Goal: Task Accomplishment & Management: Complete application form

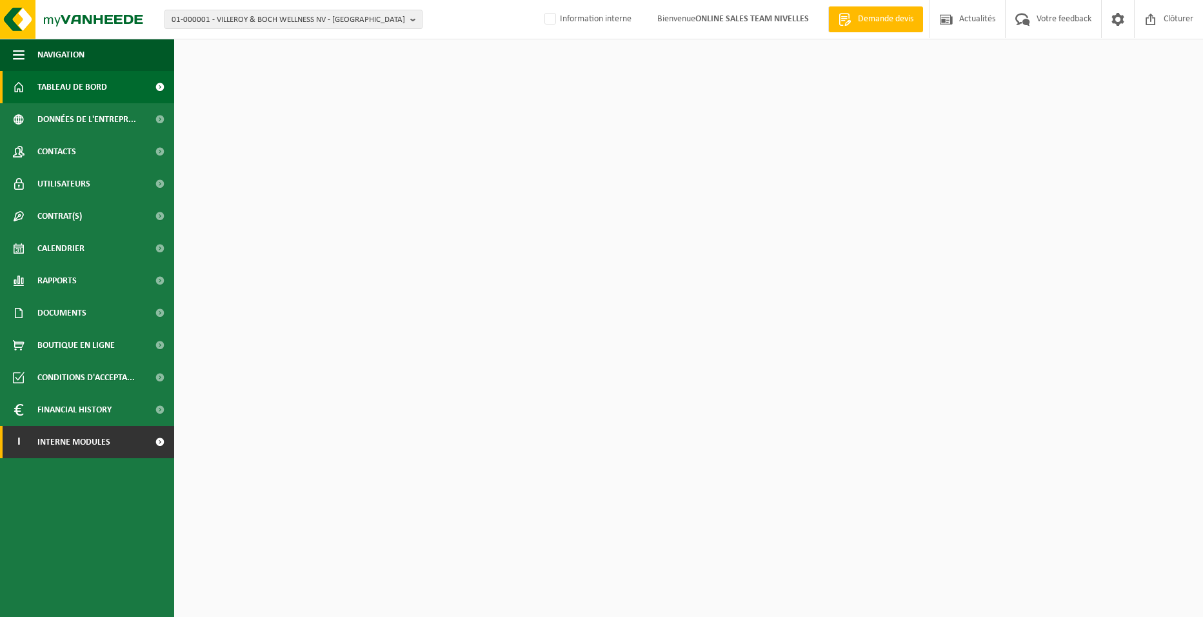
click at [60, 447] on span "Interne modules" at bounding box center [73, 442] width 73 height 32
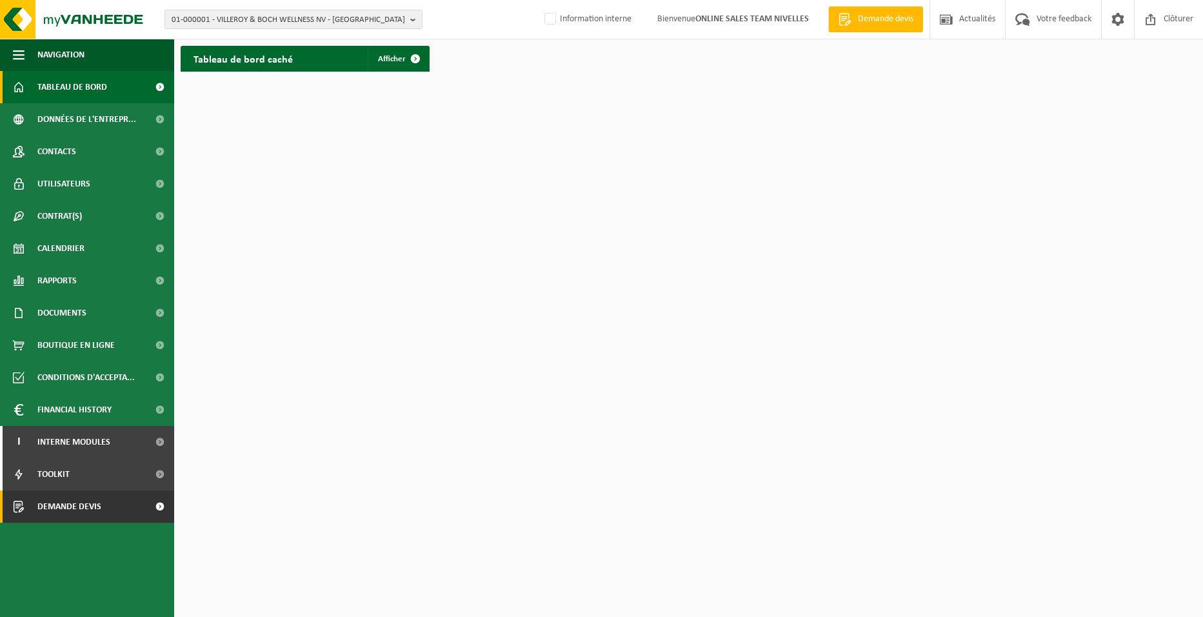
click at [85, 507] on span "Demande devis" at bounding box center [69, 506] width 64 height 32
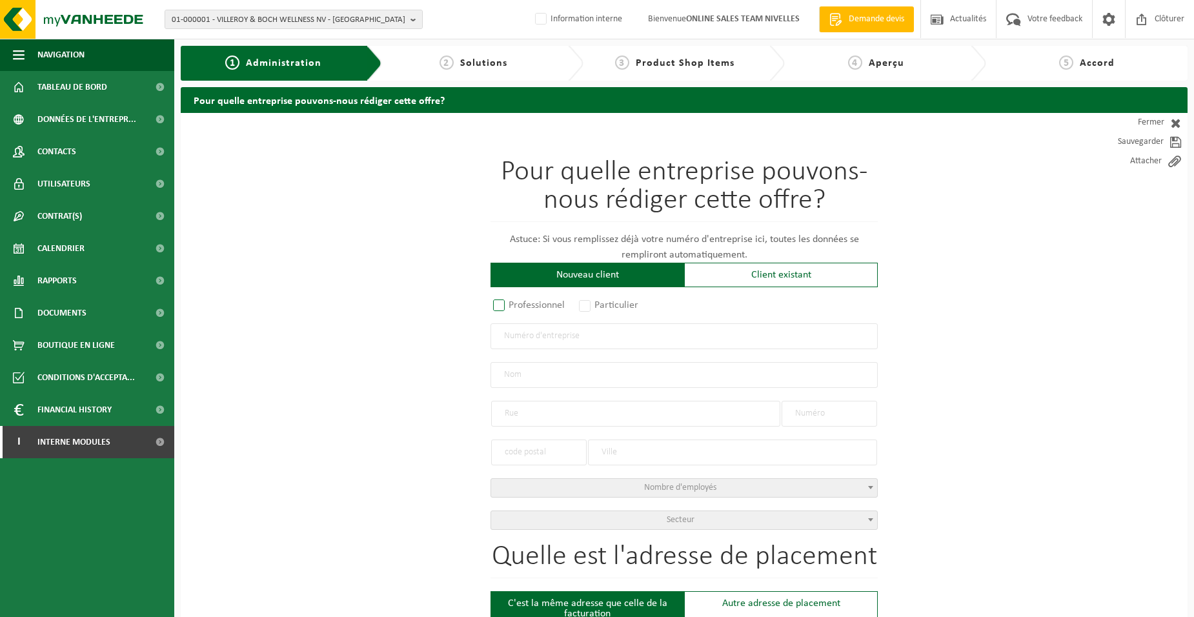
click at [525, 309] on label "Professionnel" at bounding box center [529, 305] width 78 height 18
click at [520, 309] on input "Professionnel" at bounding box center [516, 306] width 8 height 8
radio input "true"
click at [598, 308] on label "Particulier" at bounding box center [609, 305] width 66 height 18
click at [598, 308] on input "Particulier" at bounding box center [602, 306] width 8 height 8
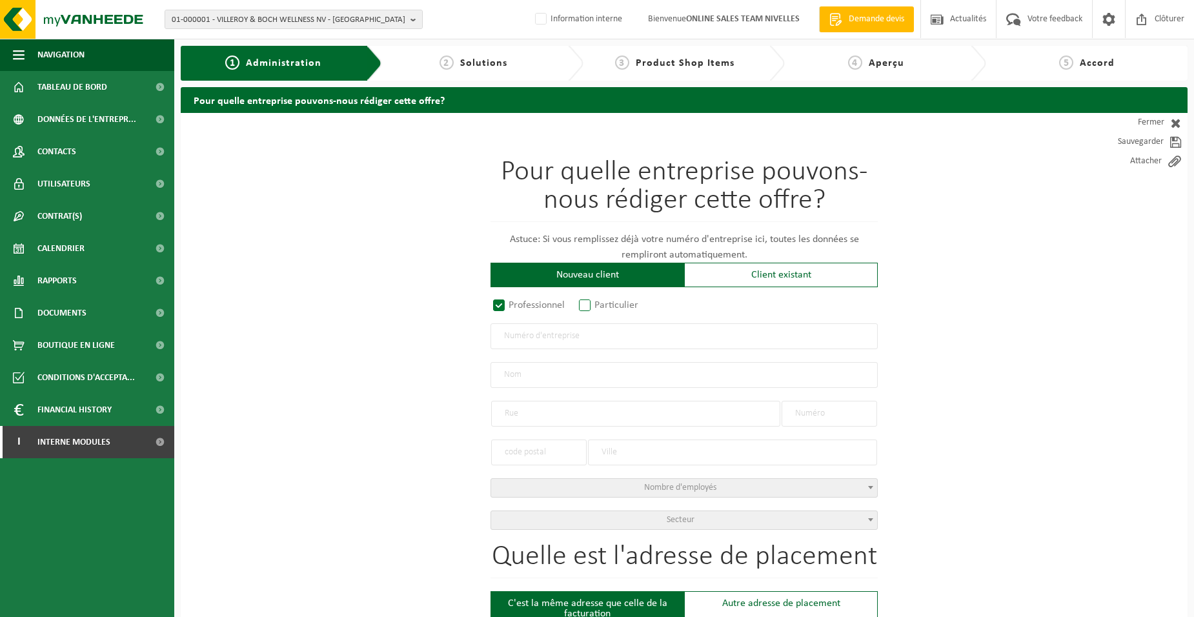
radio input "true"
select select "P"
select select "1707"
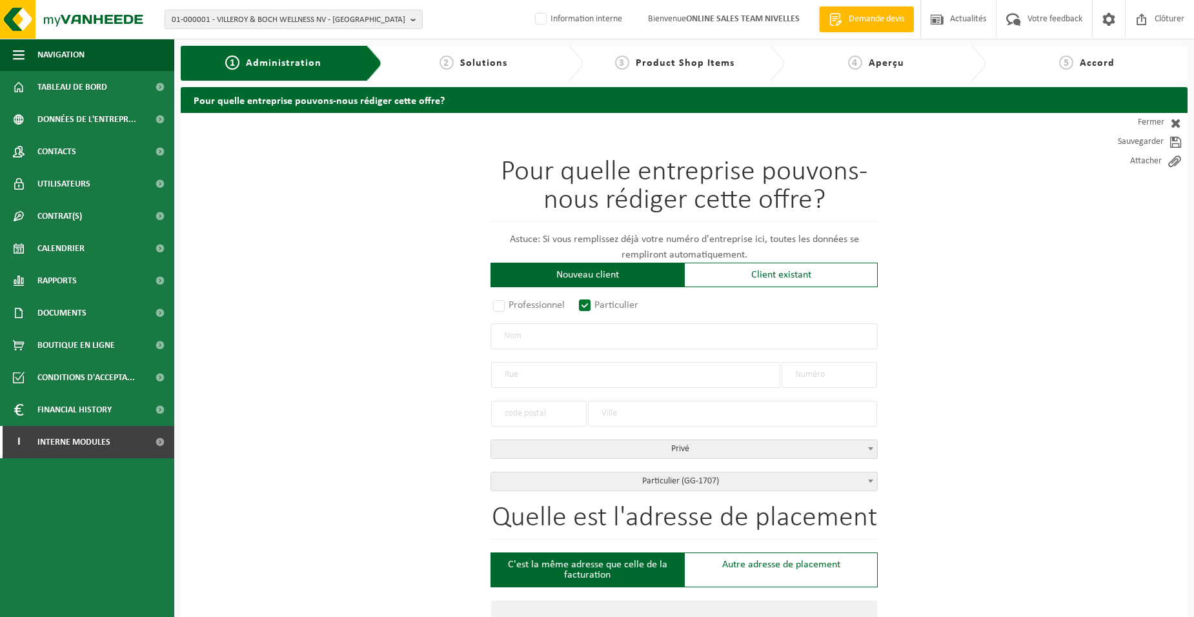
click at [594, 332] on input "text" at bounding box center [683, 336] width 387 height 26
type input "DAMIEAN MAXIME"
click at [581, 378] on input "text" at bounding box center [635, 375] width 289 height 26
type input "CLOS ST. ANNE"
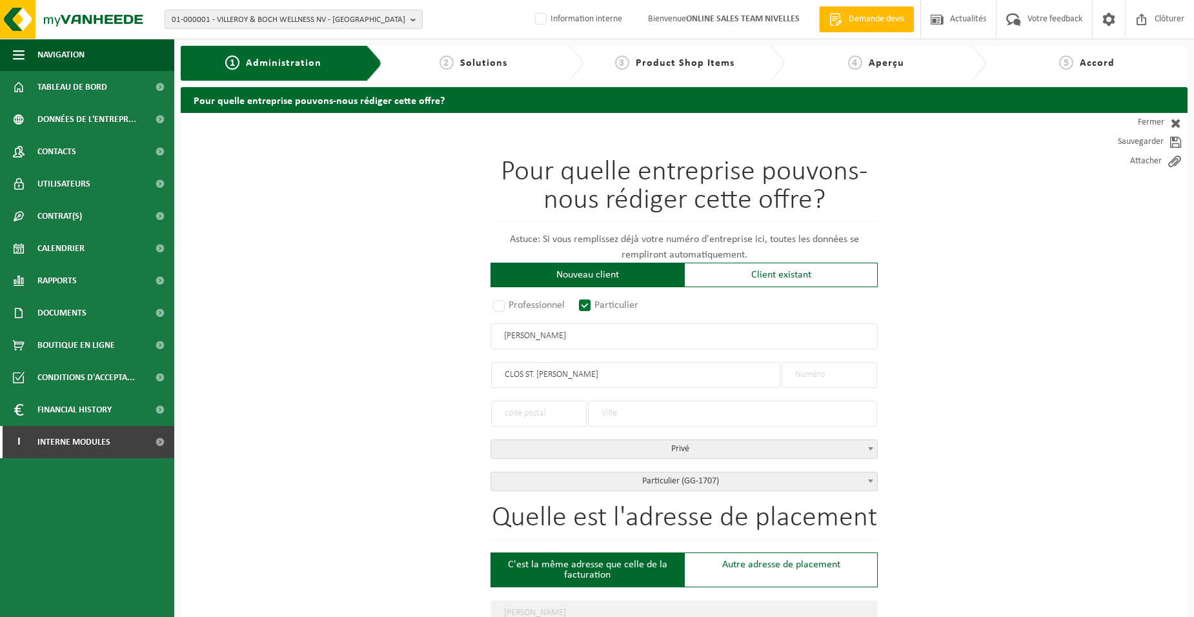
type input "CLOS ST. ANNE"
click at [800, 379] on input "text" at bounding box center [828, 375] width 95 height 26
type input "1"
click at [550, 413] on input "text" at bounding box center [538, 414] width 95 height 26
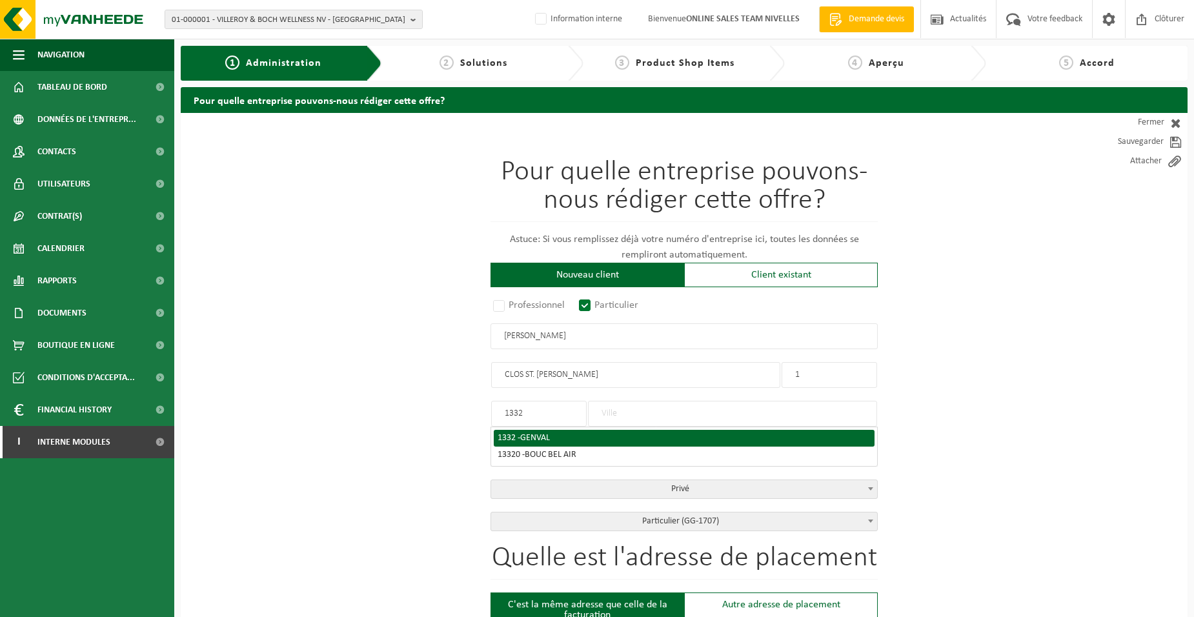
type input "1332"
click at [580, 439] on div "1332 - GENVAL" at bounding box center [683, 438] width 373 height 9
type input "GENVAL"
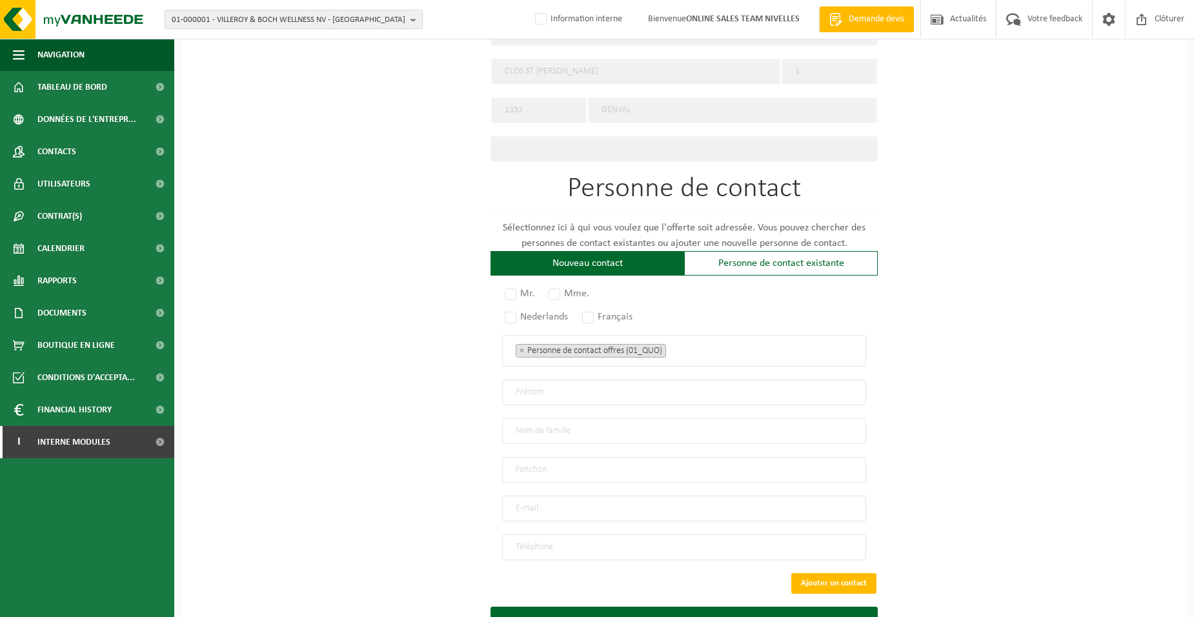
scroll to position [581, 0]
click at [511, 290] on label "Mr." at bounding box center [520, 293] width 36 height 18
radio input "true"
drag, startPoint x: 594, startPoint y: 312, endPoint x: 676, endPoint y: 338, distance: 86.5
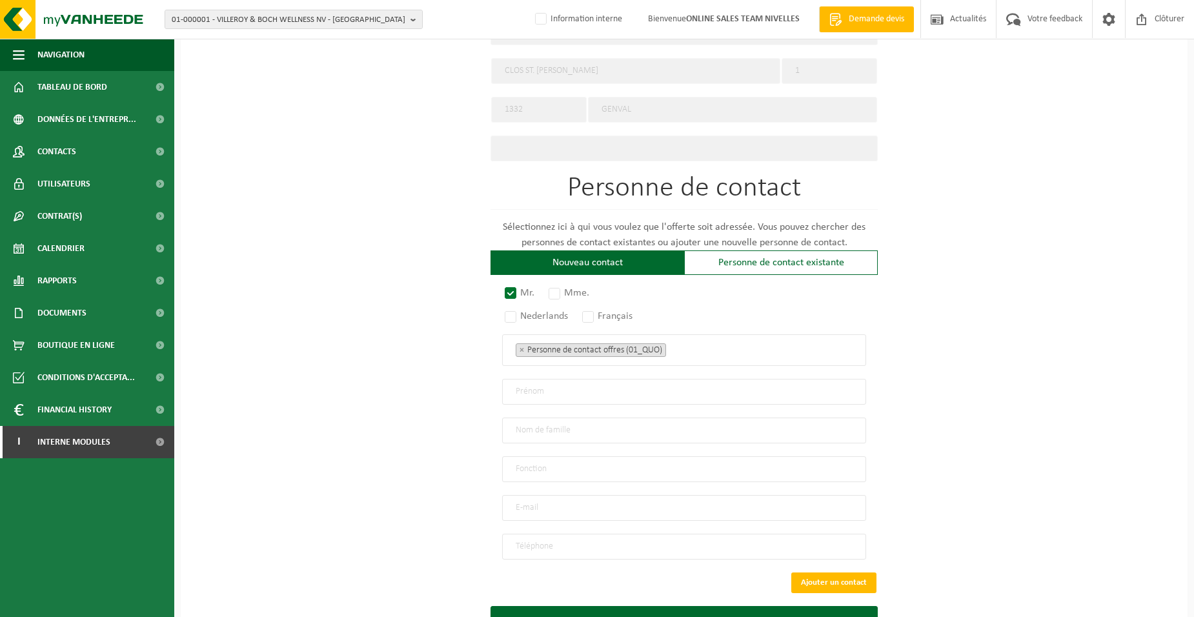
click at [596, 314] on label "Français" at bounding box center [607, 316] width 57 height 18
radio input "true"
click at [681, 345] on ul "× Personne de contact offres (01_QUO)" at bounding box center [684, 349] width 337 height 17
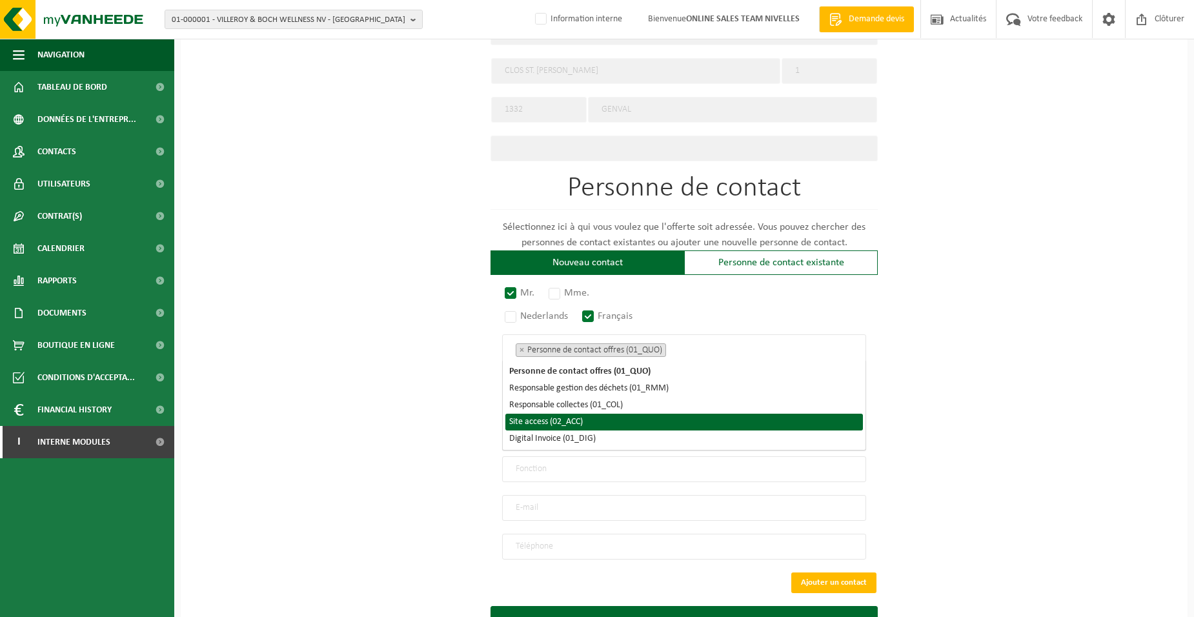
click at [645, 425] on li "Site access (02_ACC)" at bounding box center [683, 422] width 357 height 17
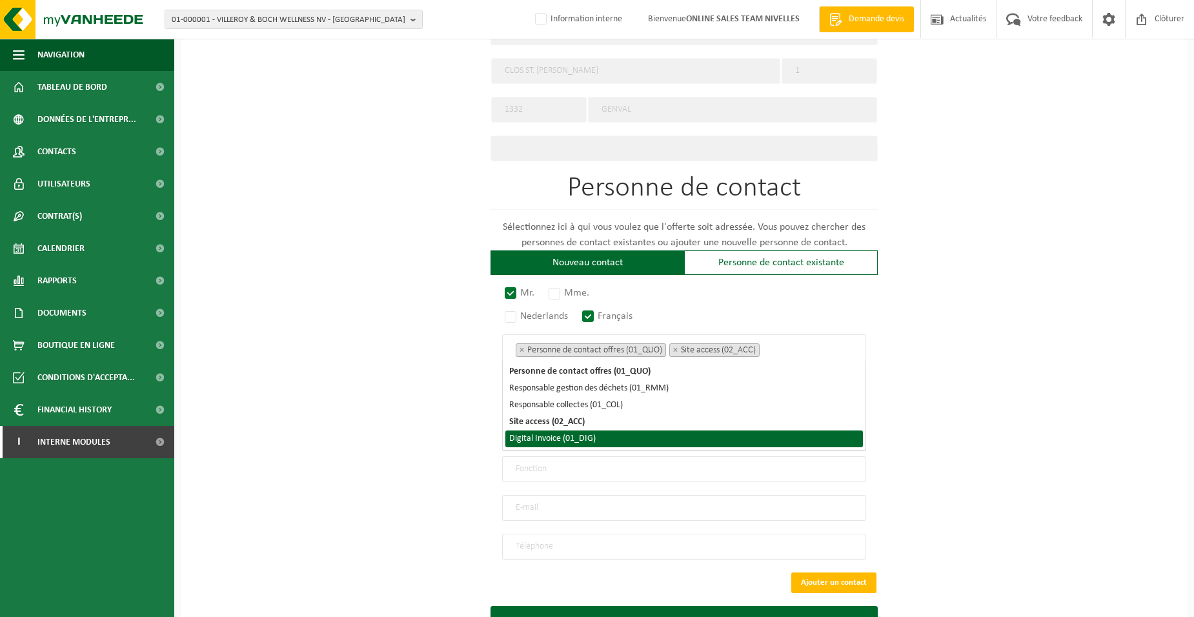
drag, startPoint x: 636, startPoint y: 438, endPoint x: 630, endPoint y: 443, distance: 7.8
click at [636, 439] on li "Digital Invoice (01_DIG)" at bounding box center [683, 438] width 357 height 17
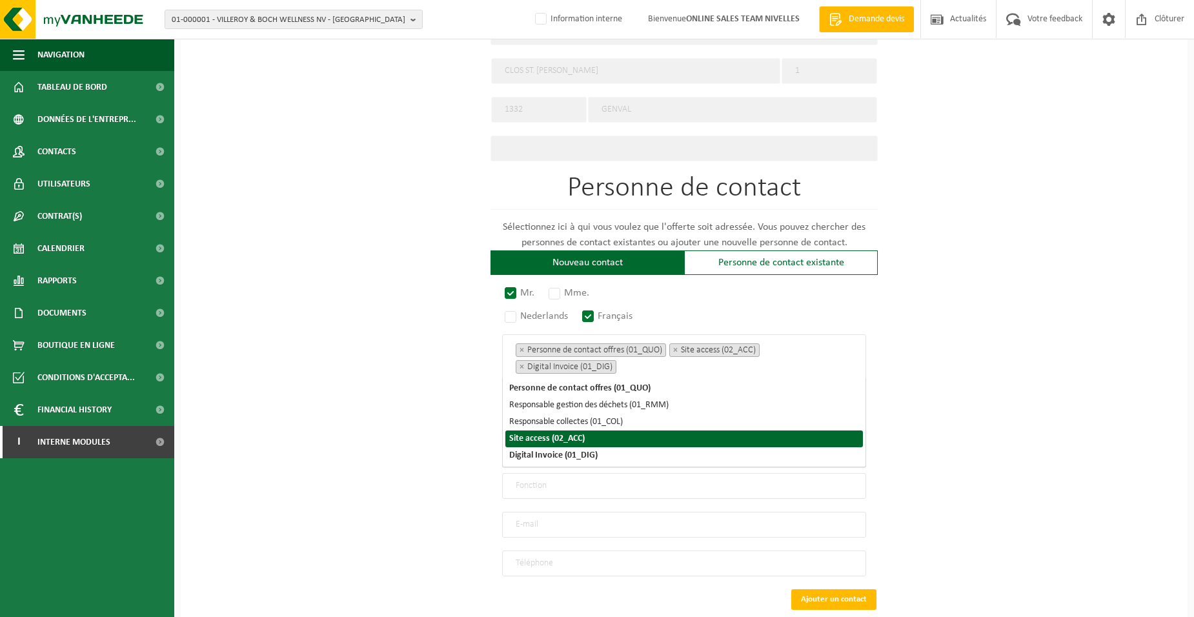
click at [428, 445] on div "Pour quelle entreprise pouvons-nous rédiger cette offre? Astuce: Si vous rempli…" at bounding box center [684, 110] width 1007 height 1157
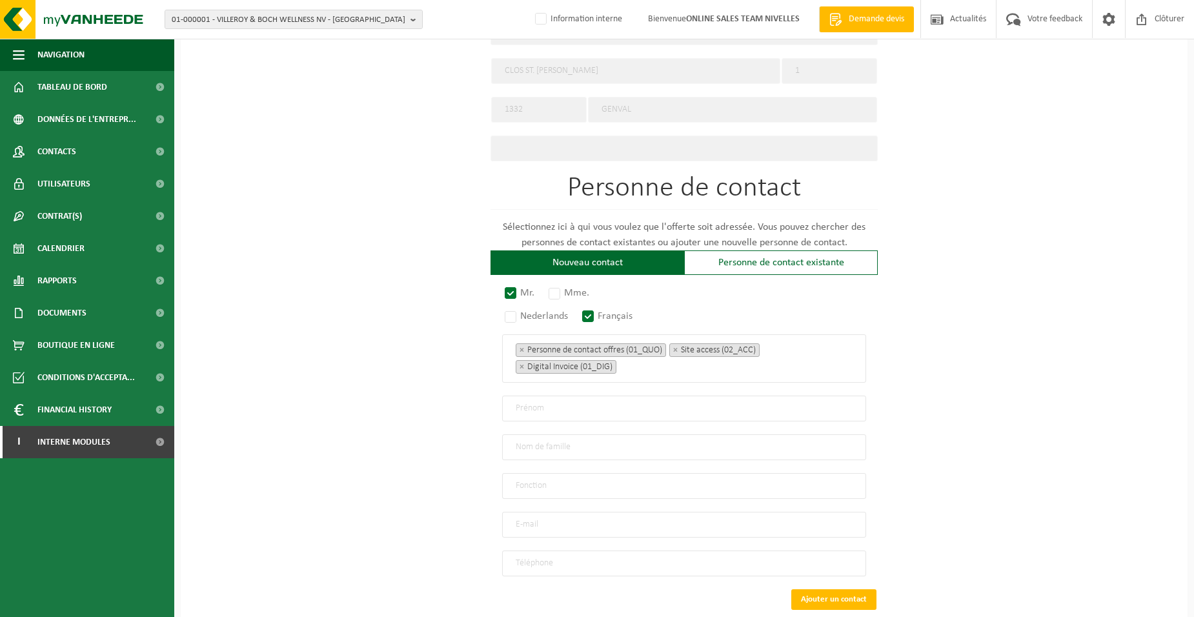
click at [527, 412] on input "text" at bounding box center [684, 409] width 364 height 26
type input "MAXIME"
click at [516, 445] on input "text" at bounding box center [684, 447] width 364 height 26
type input "DAMIEAN"
click at [527, 477] on input "text" at bounding box center [684, 486] width 364 height 26
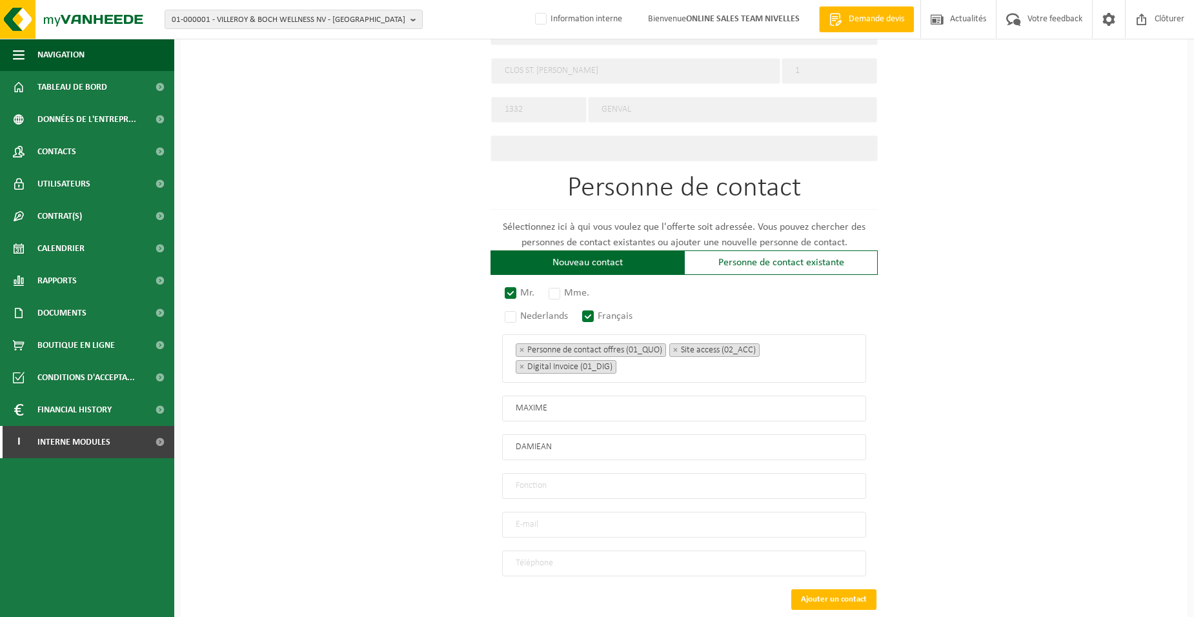
type input "Directeur"
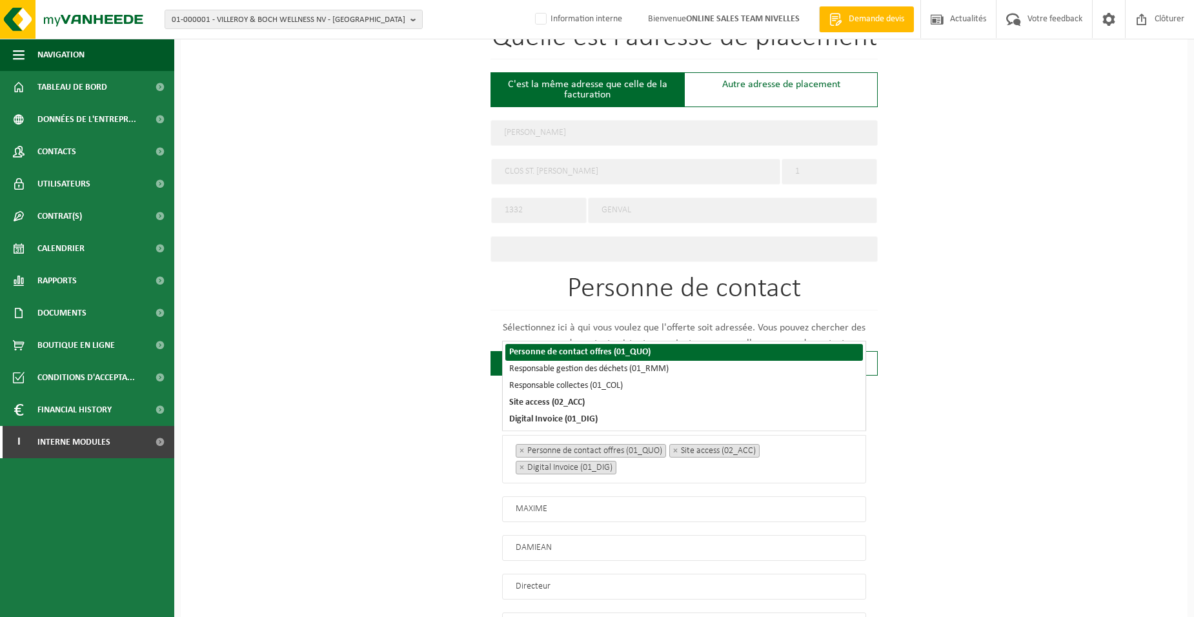
scroll to position [650, 0]
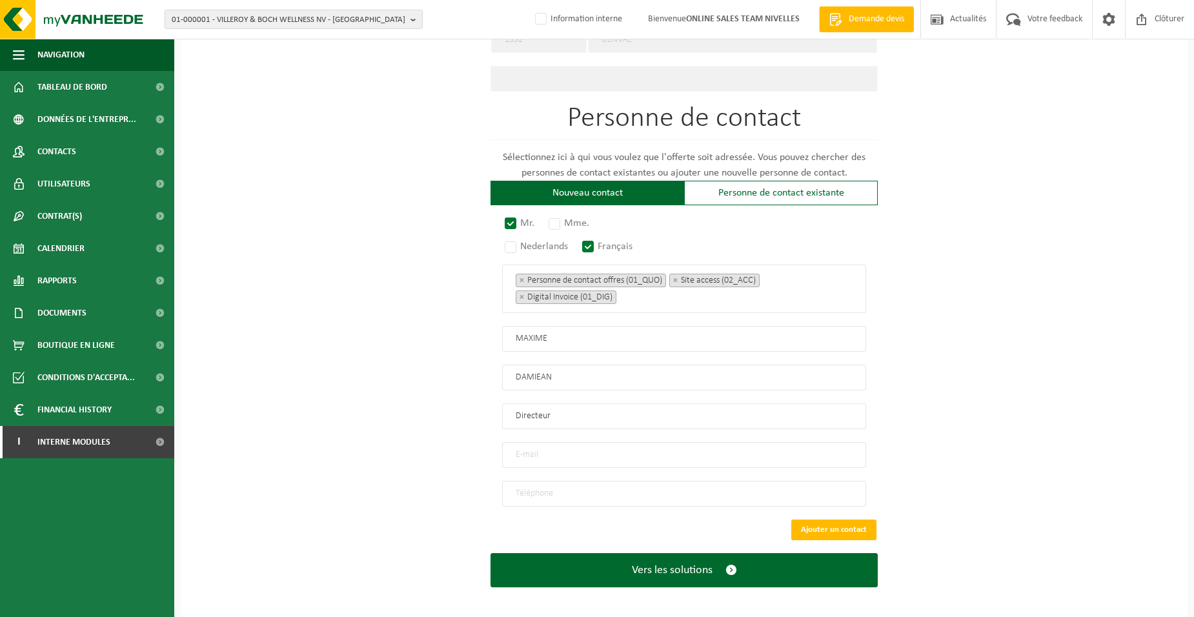
click at [532, 449] on input "email" at bounding box center [684, 455] width 364 height 26
type input "MAXIME.DAMIEAN@OUTLOOK.BE"
click at [595, 487] on input "tel" at bounding box center [684, 494] width 364 height 26
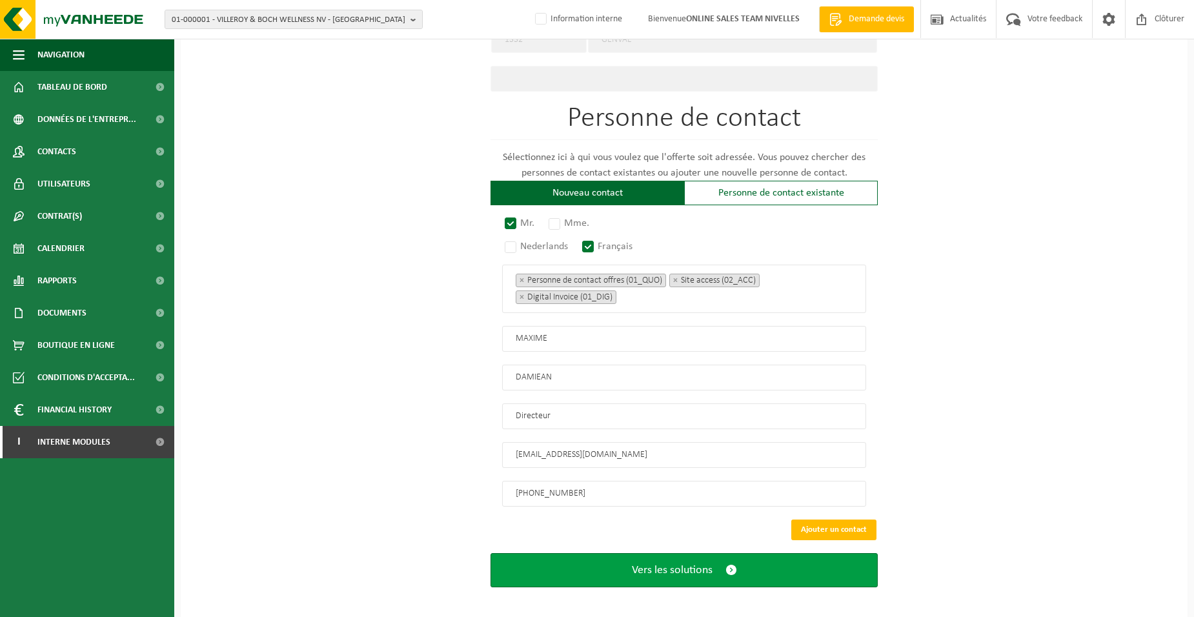
type input "+32 485 03 72 43"
click at [611, 563] on button "Vers les solutions" at bounding box center [683, 570] width 387 height 34
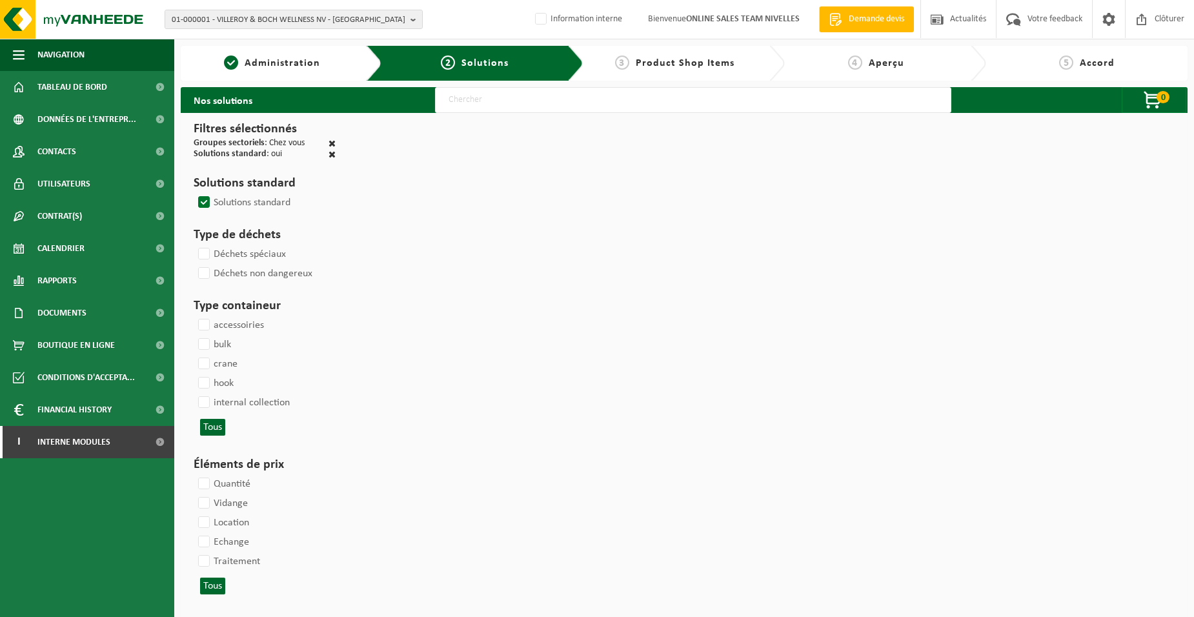
click at [472, 101] on input "text" at bounding box center [693, 100] width 516 height 26
type input "000052"
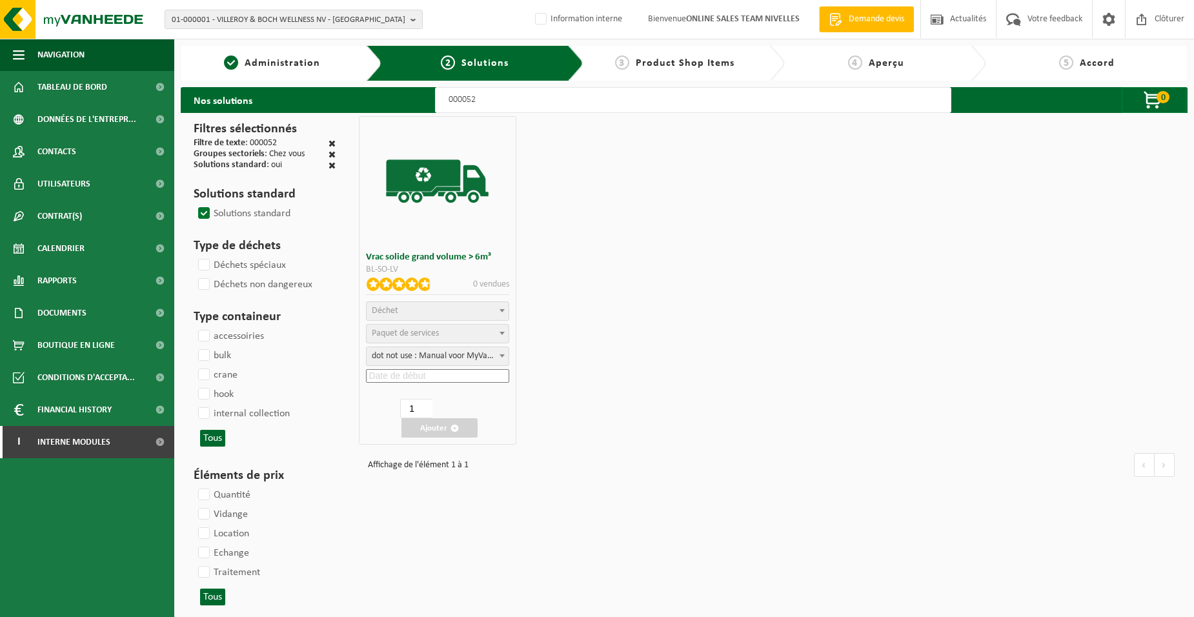
click at [403, 310] on span "Déchet" at bounding box center [437, 311] width 141 height 18
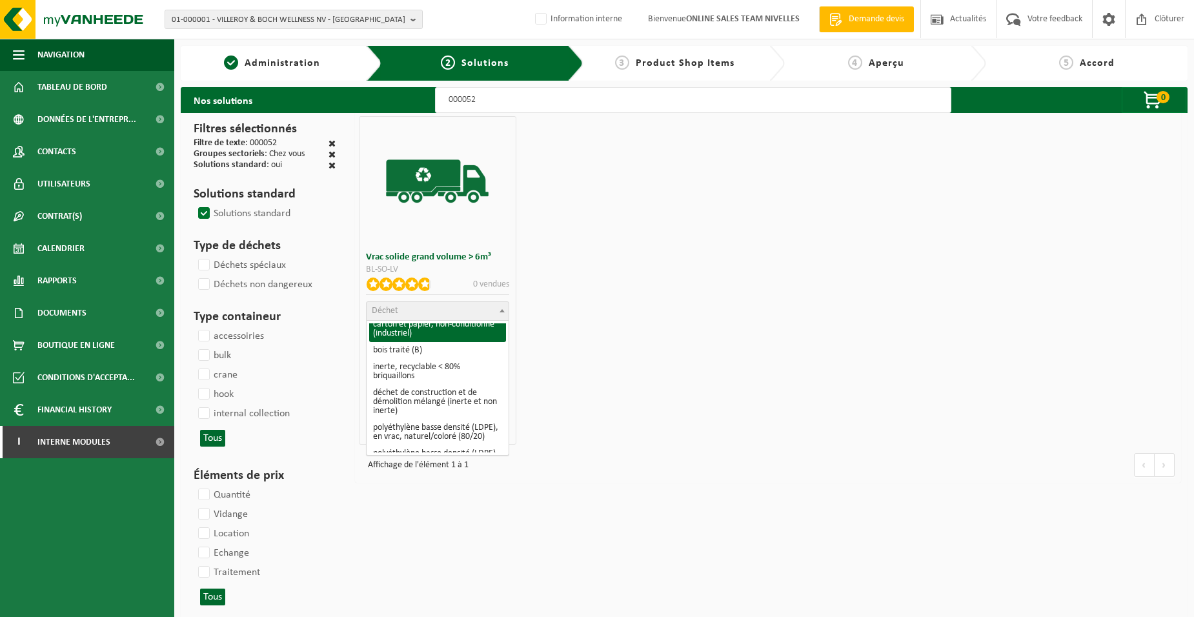
scroll to position [194, 0]
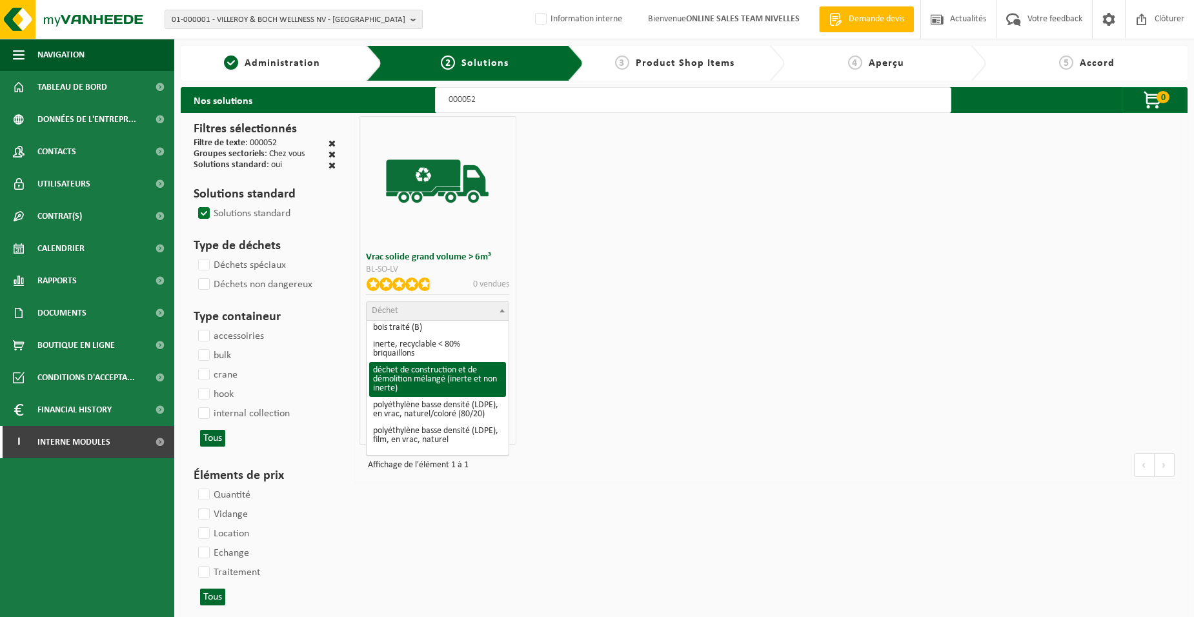
select select "31"
select select
select select "47"
select select "25"
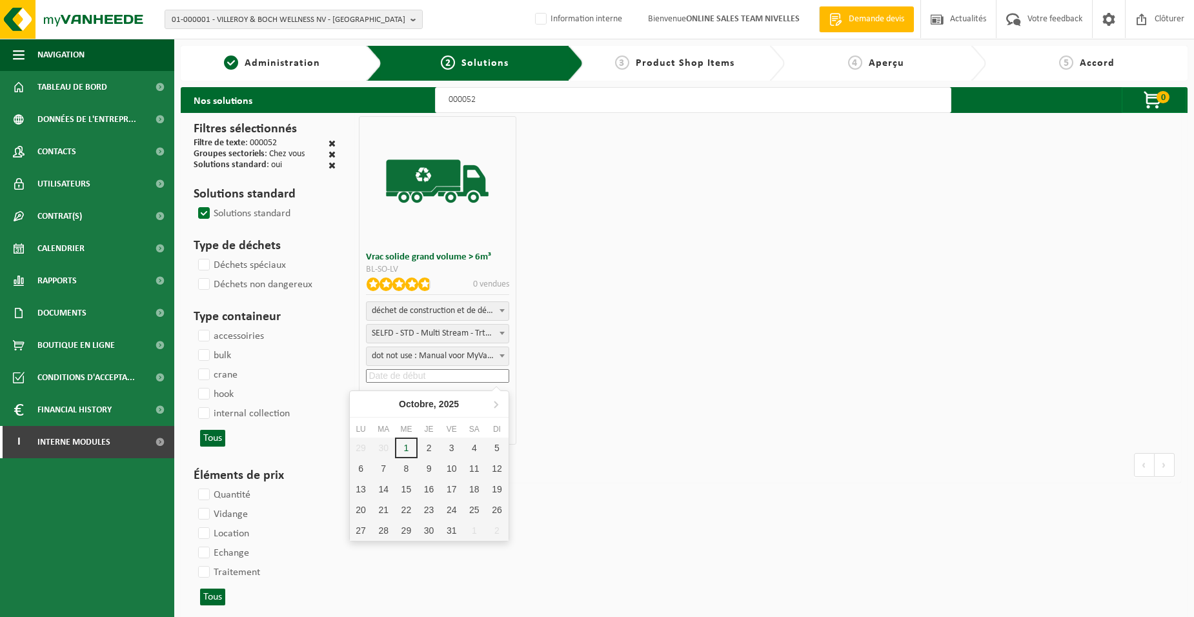
click at [415, 374] on input at bounding box center [437, 376] width 143 height 14
click at [422, 445] on div "2" at bounding box center [428, 447] width 23 height 21
type input "2025-10-02"
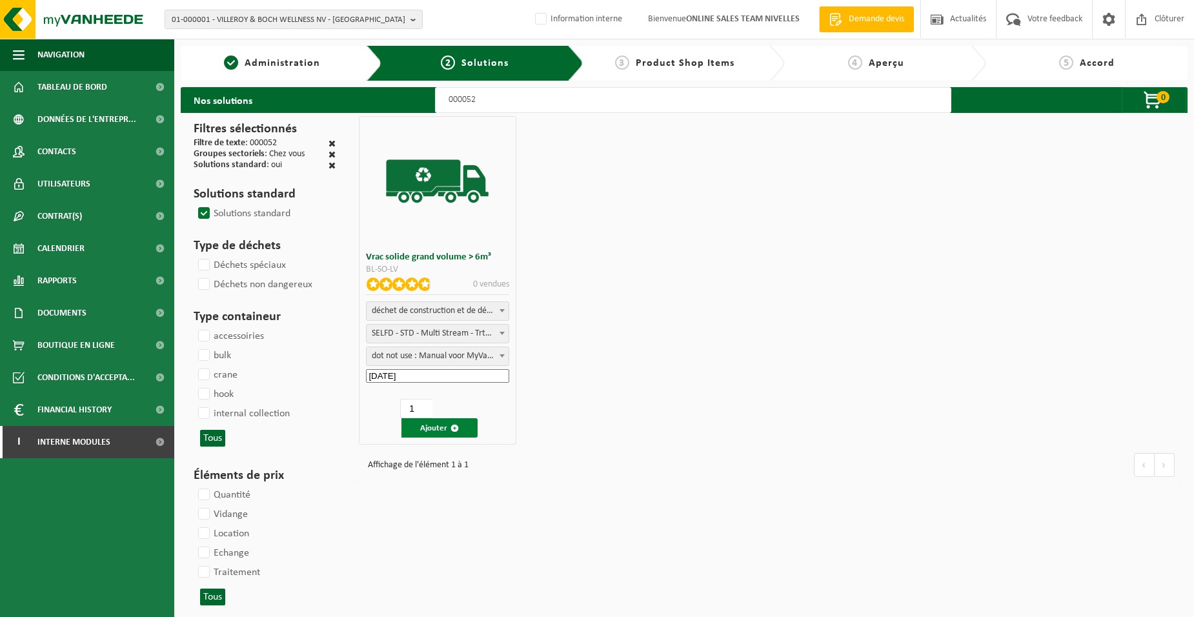
click at [418, 423] on button "Ajouter" at bounding box center [439, 427] width 76 height 19
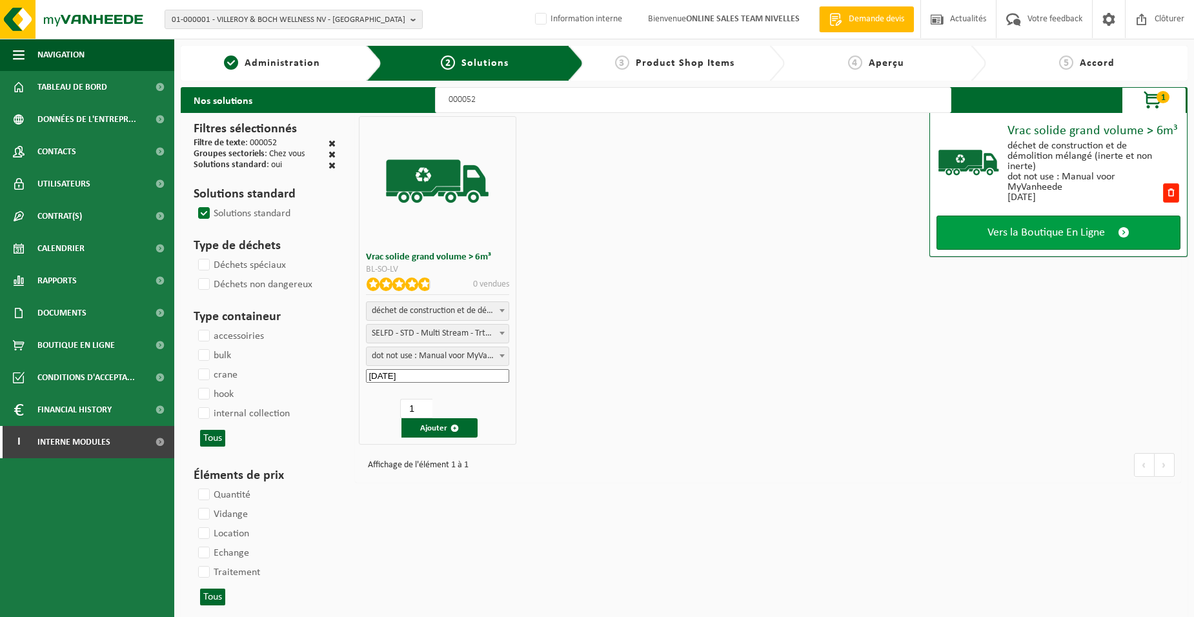
click at [1011, 238] on span "Vers la Boutique En Ligne" at bounding box center [1045, 233] width 117 height 14
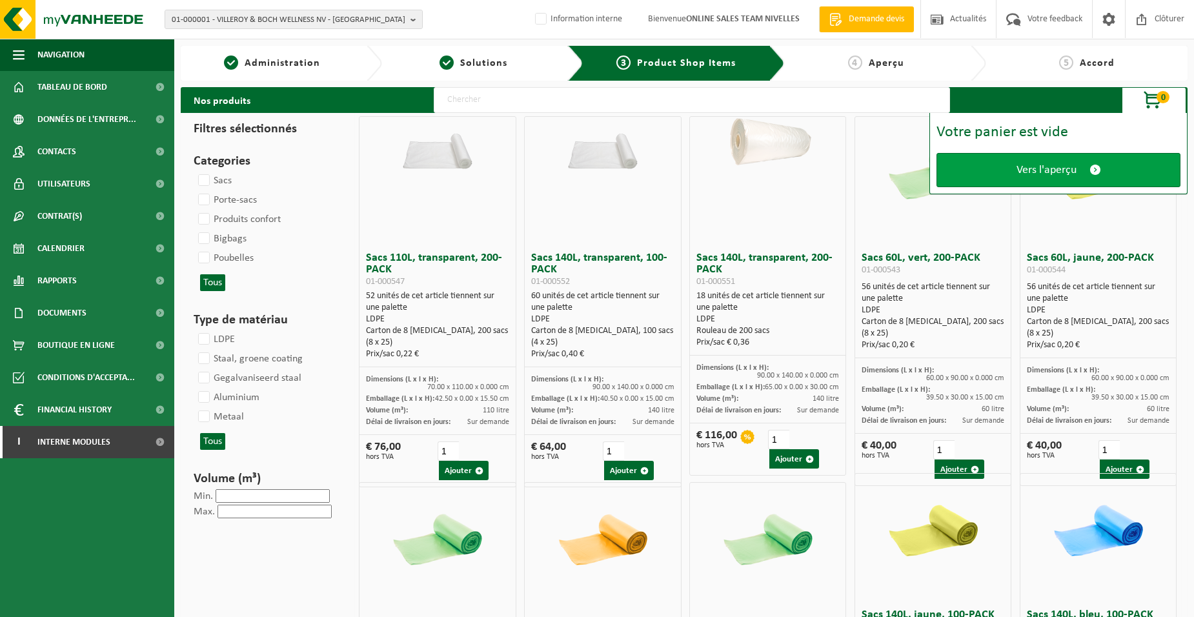
click at [1010, 176] on link "Vers l'aperçu" at bounding box center [1058, 170] width 244 height 34
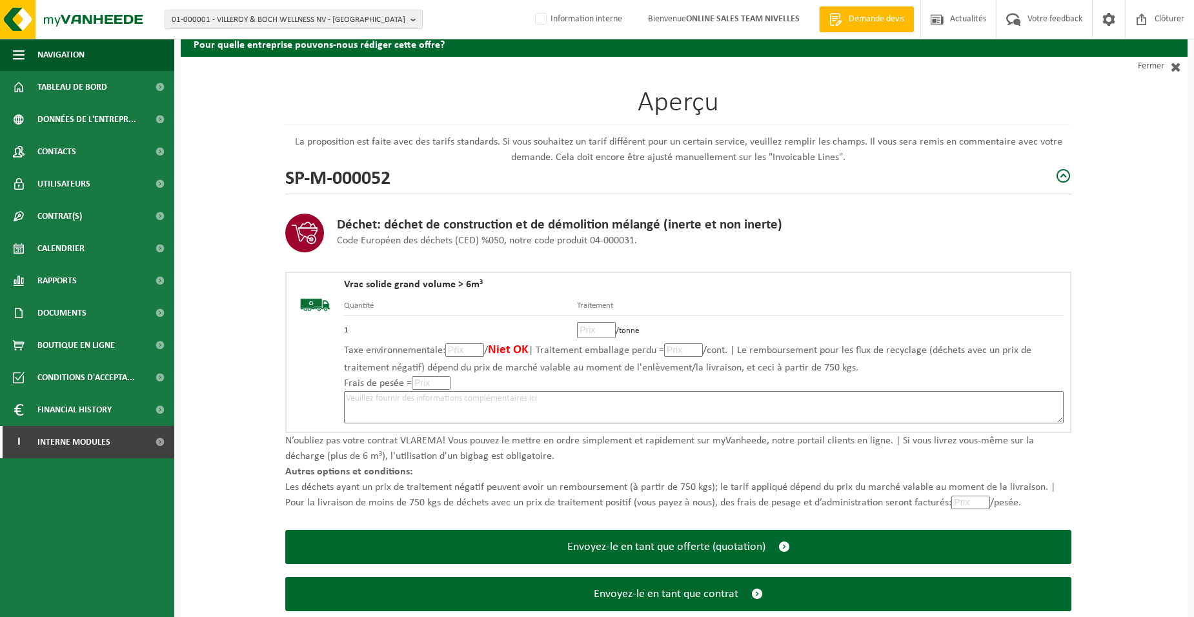
scroll to position [88, 0]
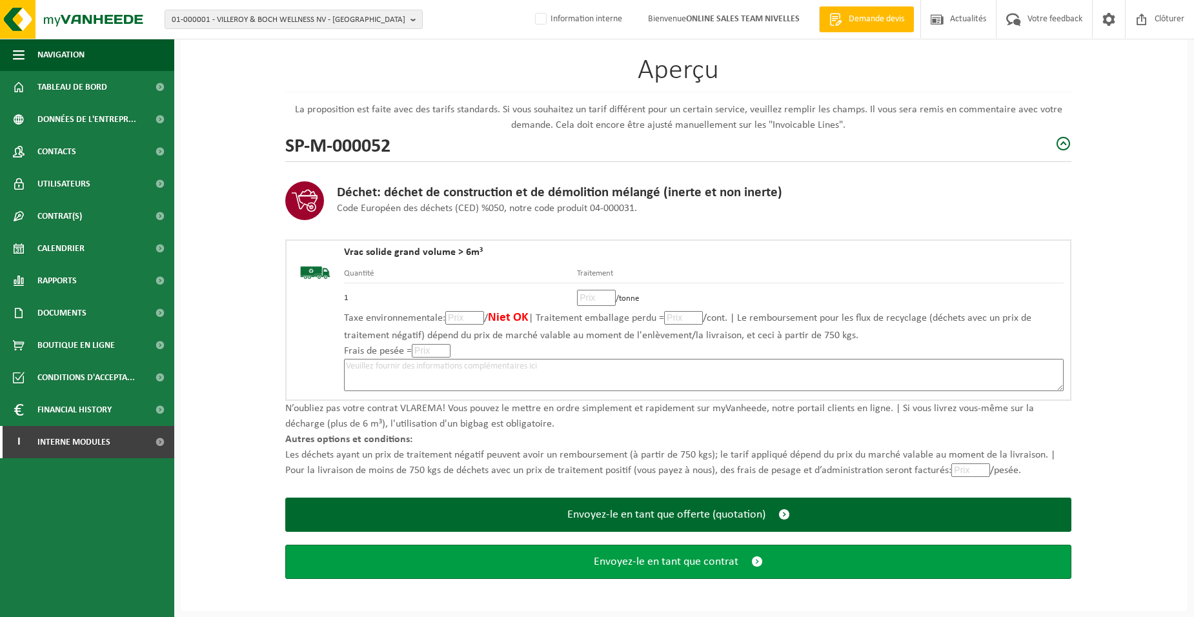
click at [688, 563] on span "Envoyez-le en tant que contrat" at bounding box center [666, 562] width 145 height 14
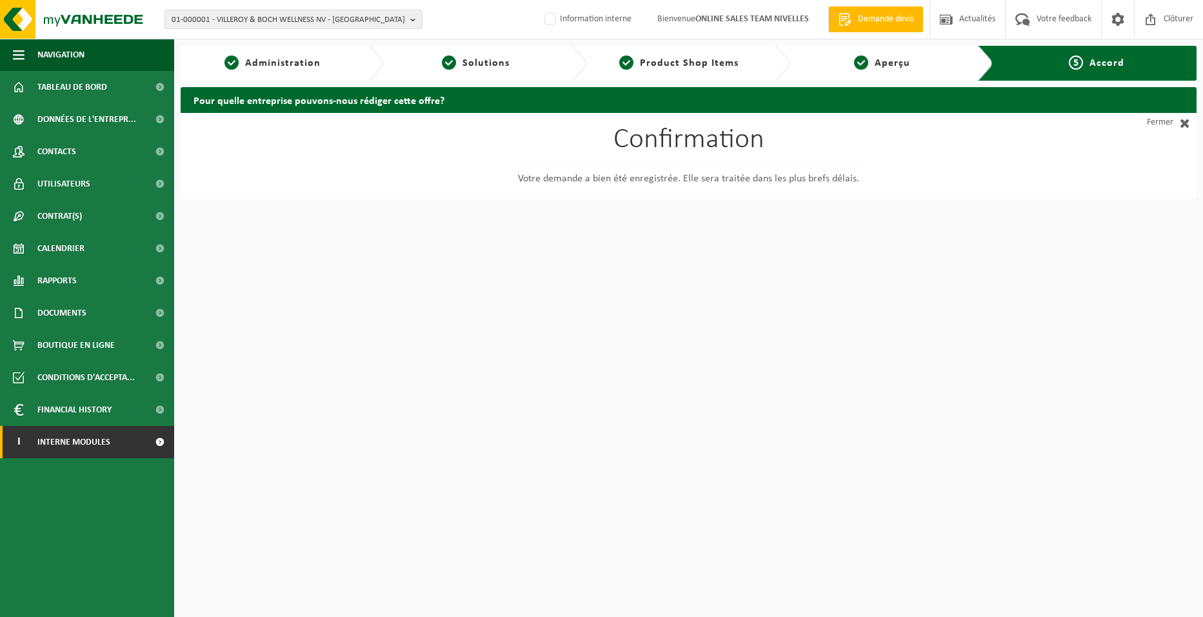
click at [98, 450] on span "Interne modules" at bounding box center [73, 442] width 73 height 32
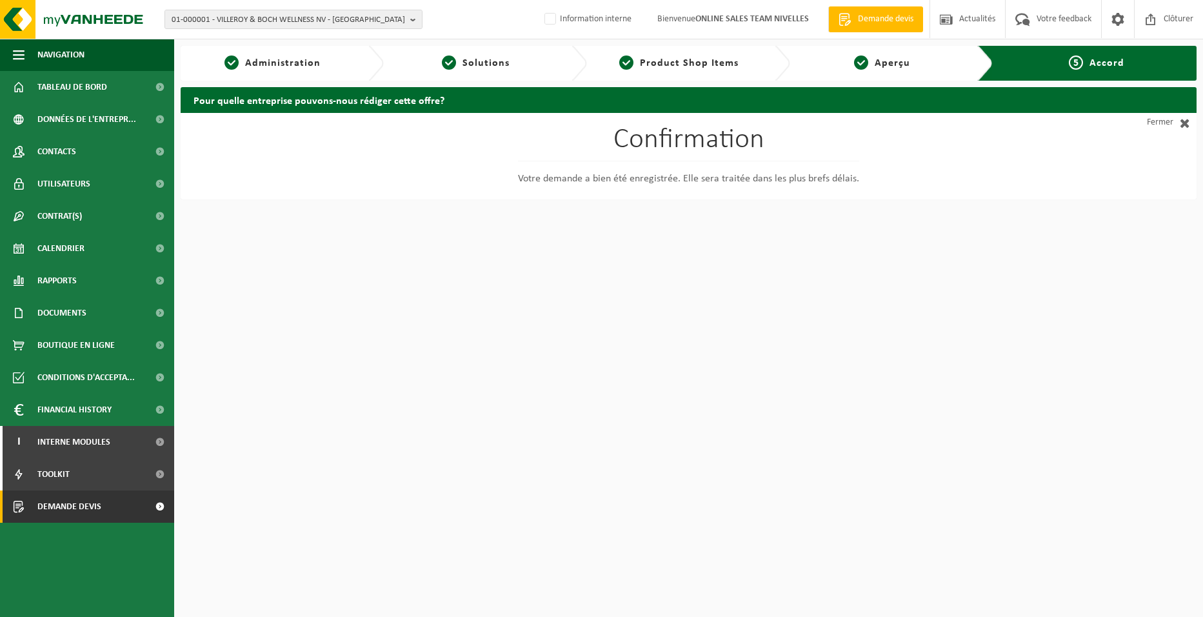
click at [106, 507] on link "Demande devis" at bounding box center [87, 506] width 174 height 32
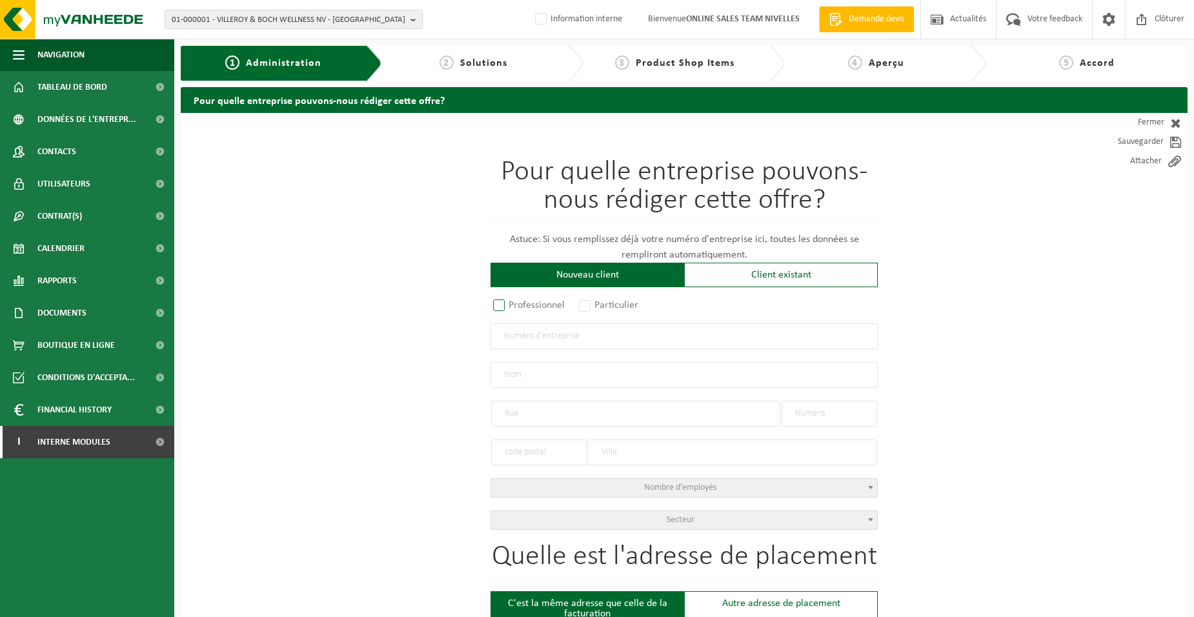
click at [522, 303] on label "Professionnel" at bounding box center [529, 305] width 78 height 18
click at [520, 303] on input "Professionnel" at bounding box center [516, 306] width 8 height 8
radio input "true"
click at [554, 337] on input "text" at bounding box center [683, 336] width 387 height 26
type input "0461445925"
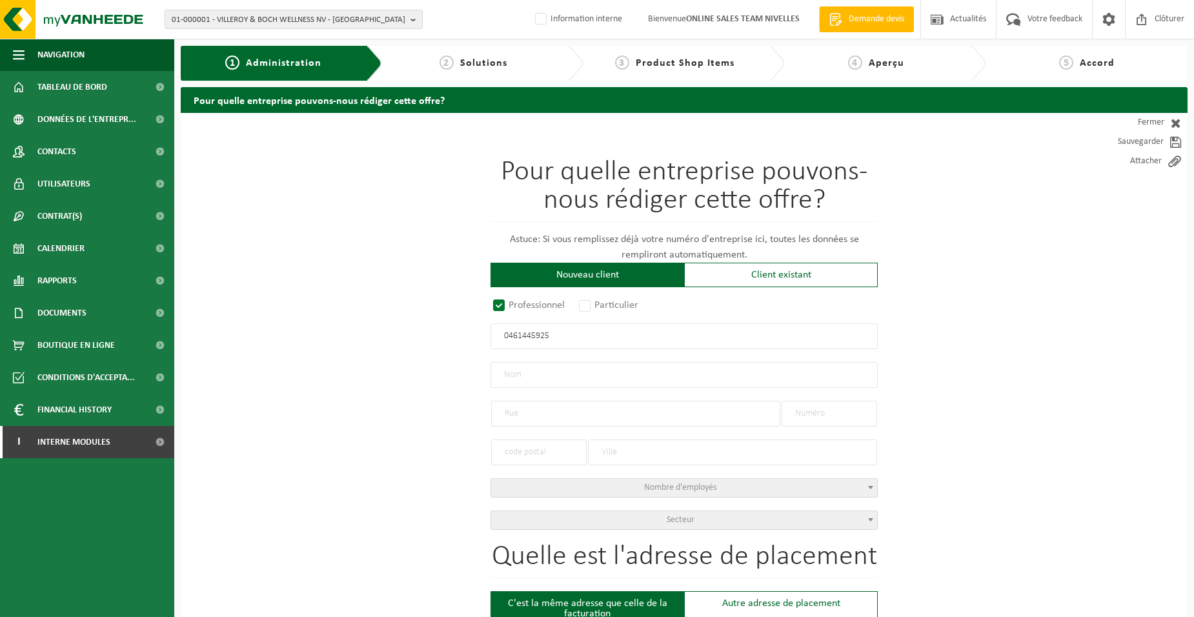
radio input "false"
select select
type input "DE COSTER D. SRL"
type input "RUE D'OISQUERCQ"
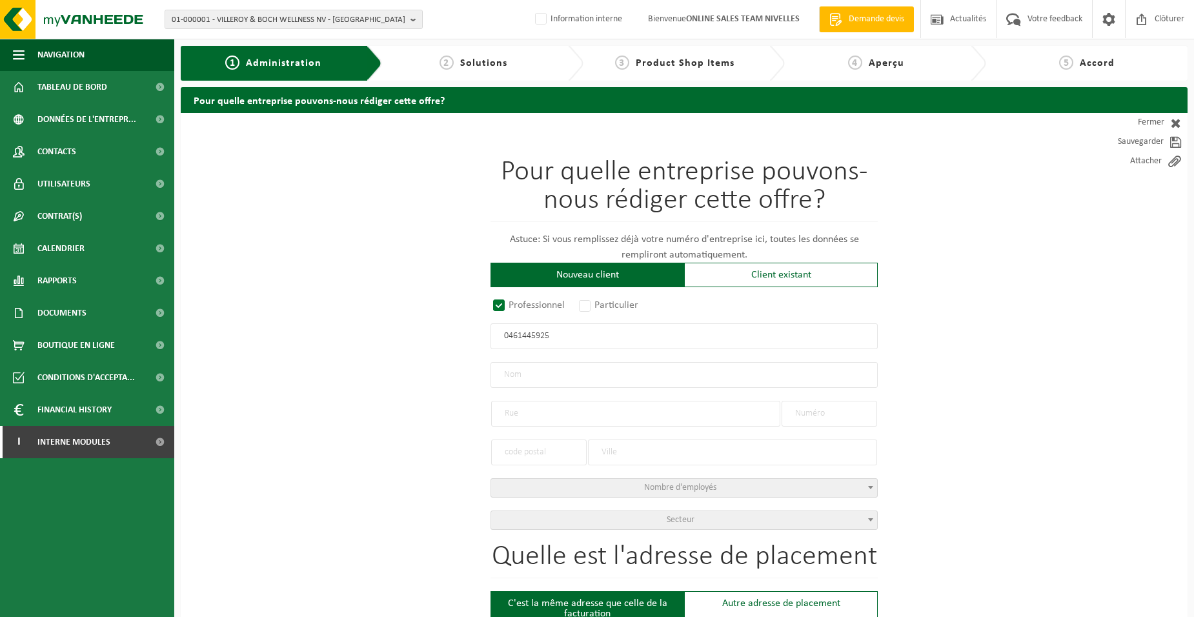
type input "120"
type input "1480"
type input "TUBIZE"
type input "2354069145"
radio input "true"
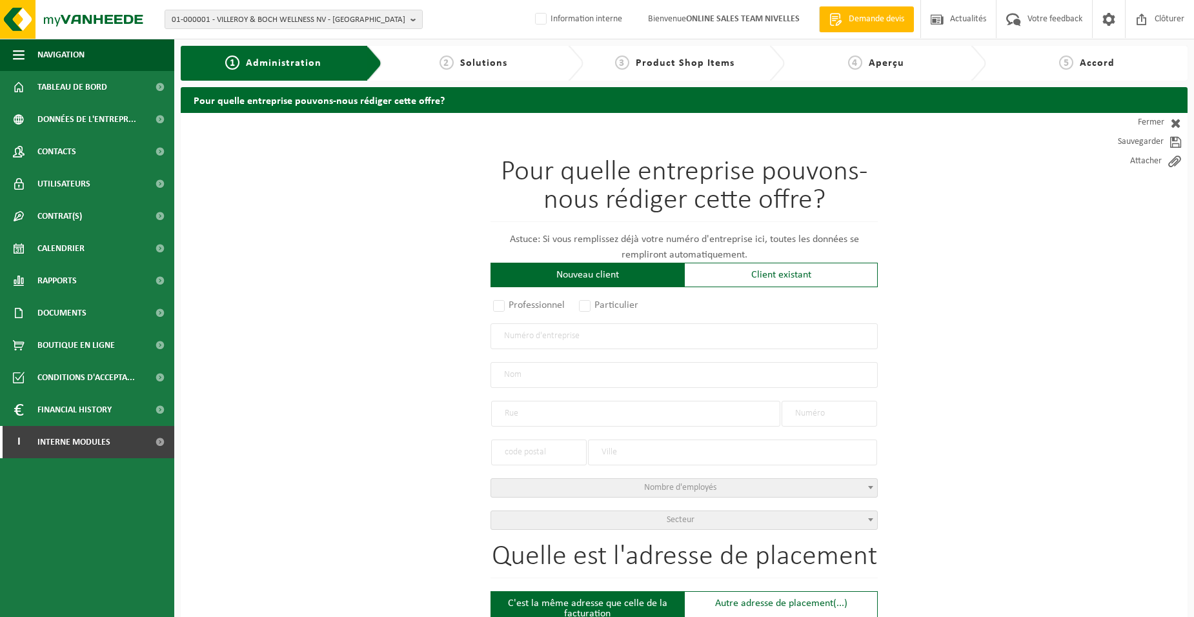
select select "148503"
type input "0461.445.925"
type input "DE COSTER D. SRL"
type input "RUE D'OISQUERCQ"
type input "120"
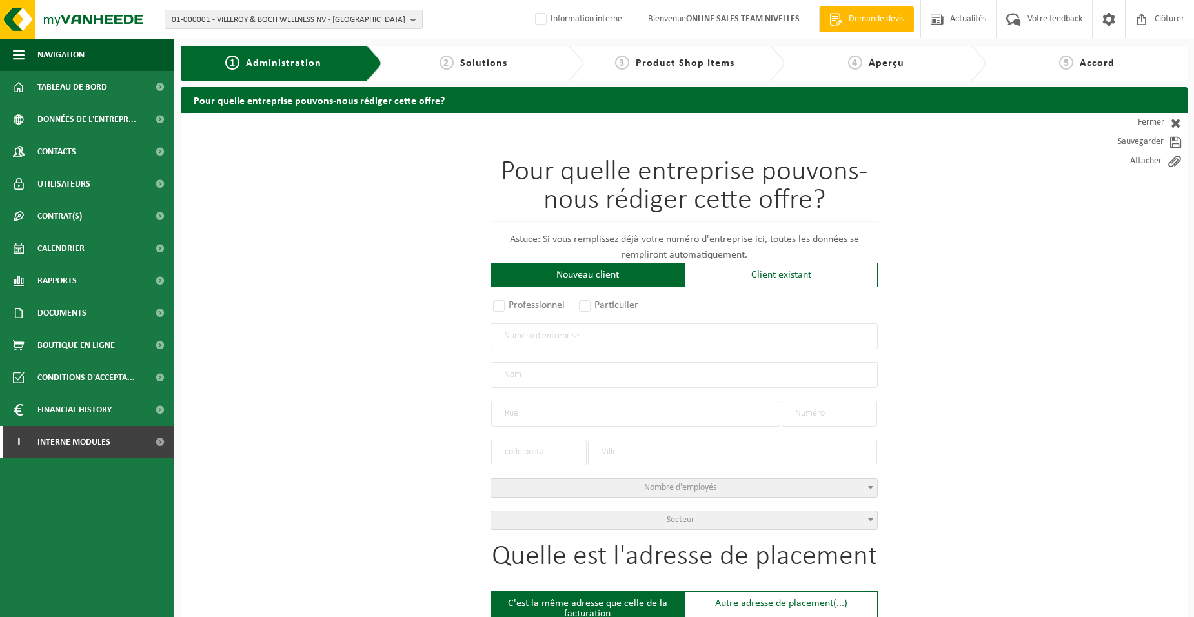
type input "1480"
type input "TUBIZE"
select select "1122"
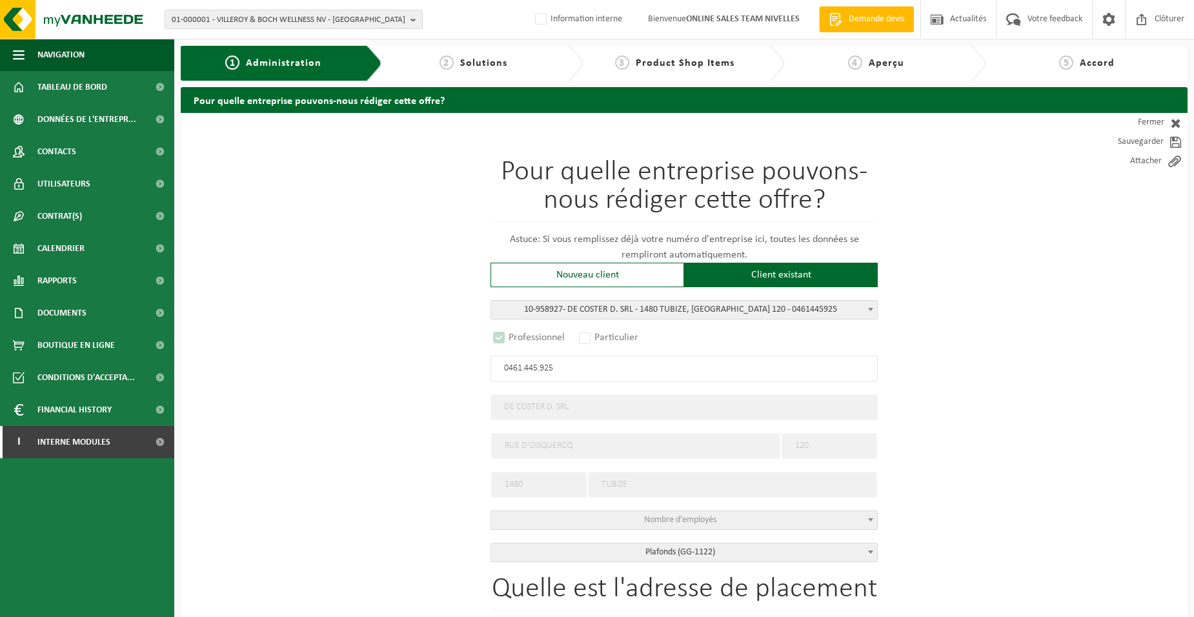
select select "D"
type input "0461.445.925"
